Goal: Transaction & Acquisition: Purchase product/service

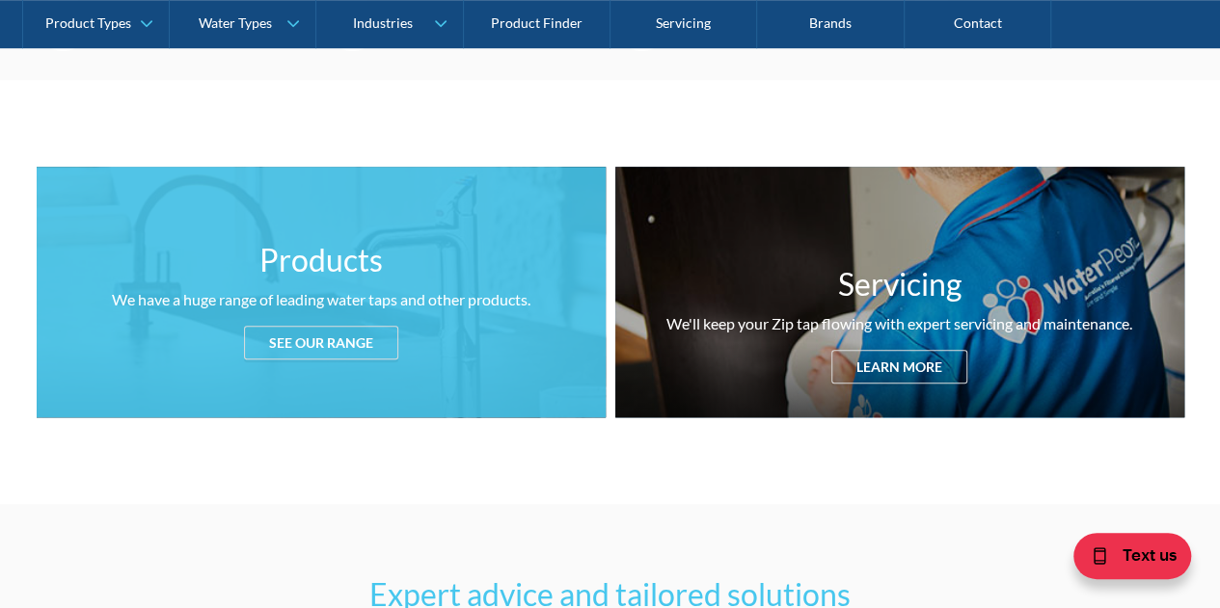
click at [320, 349] on div "See our range" at bounding box center [321, 343] width 154 height 34
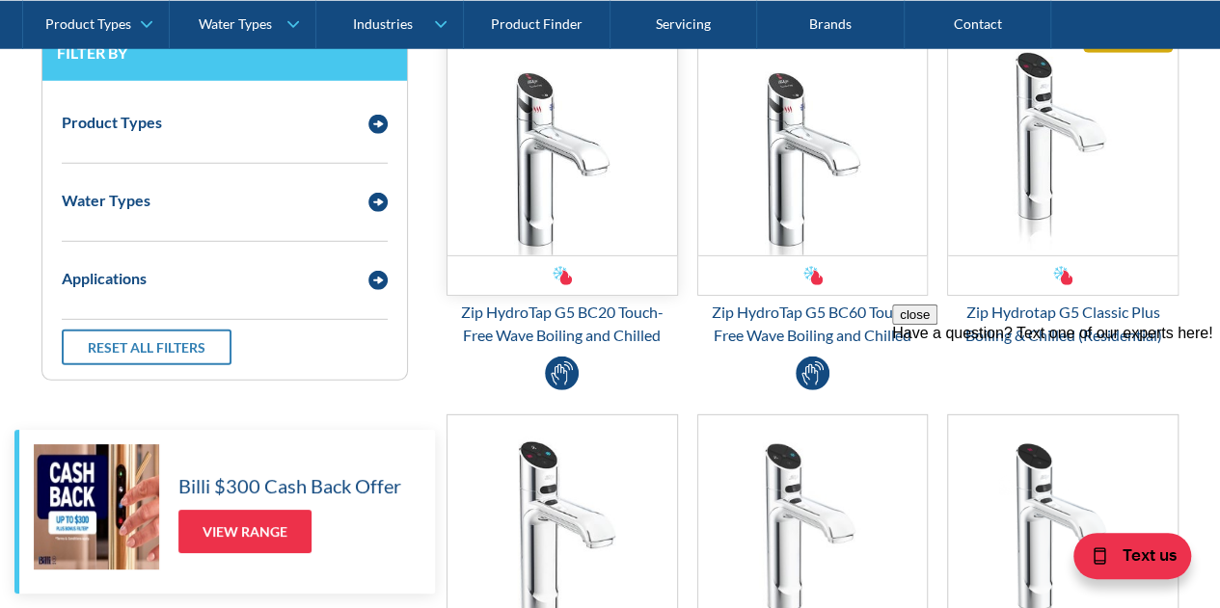
scroll to position [2651, 0]
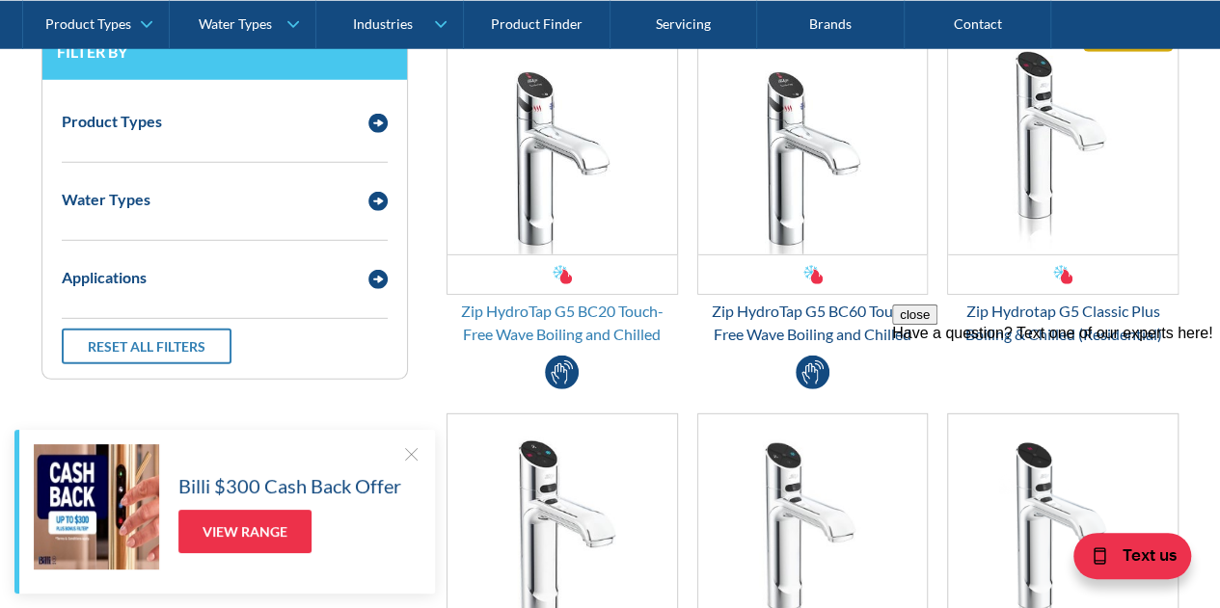
click at [484, 316] on div "Zip HydroTap G5 BC20 Touch-Free Wave Boiling and Chilled" at bounding box center [561, 323] width 231 height 46
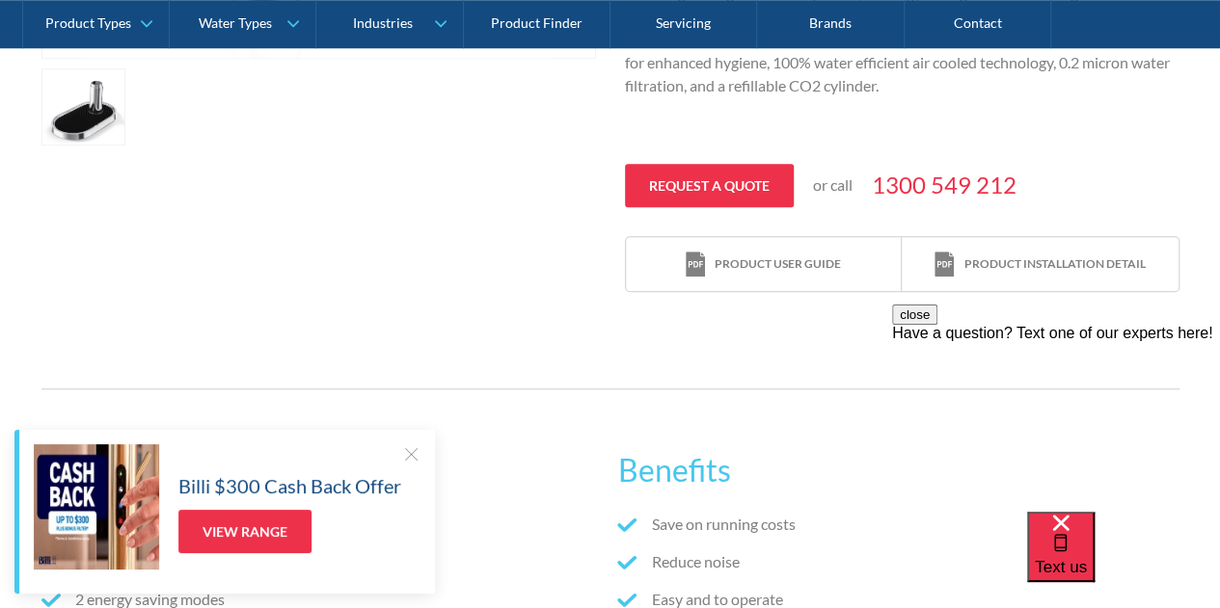
scroll to position [848, 0]
click at [691, 192] on link "Request a quote" at bounding box center [709, 186] width 169 height 43
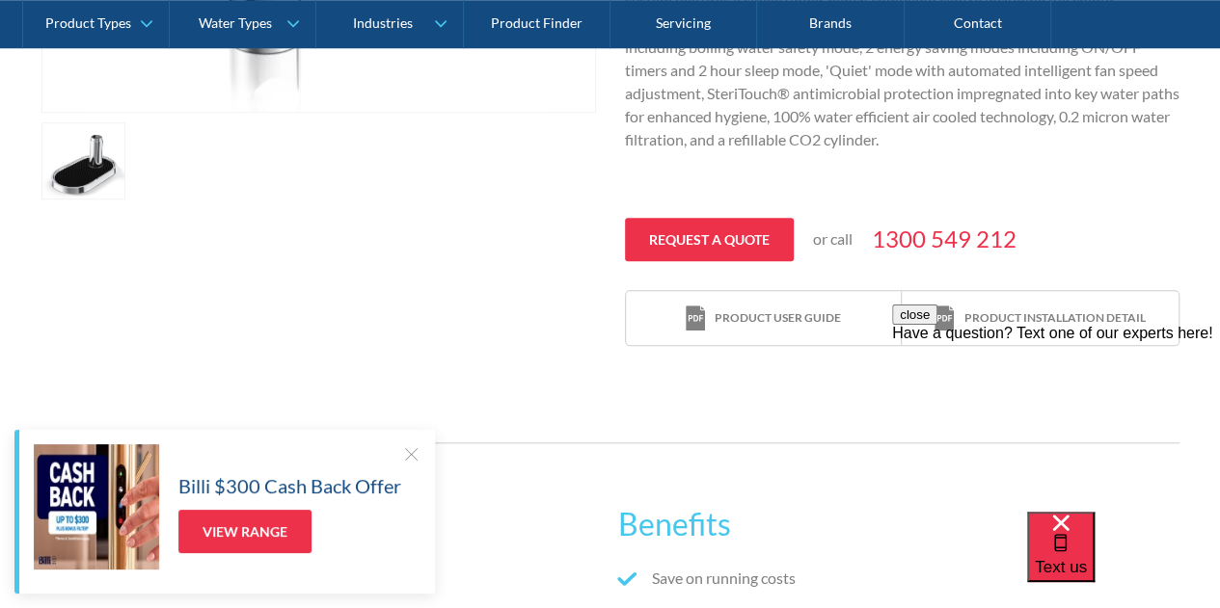
scroll to position [795, 0]
